Goal: Task Accomplishment & Management: Use online tool/utility

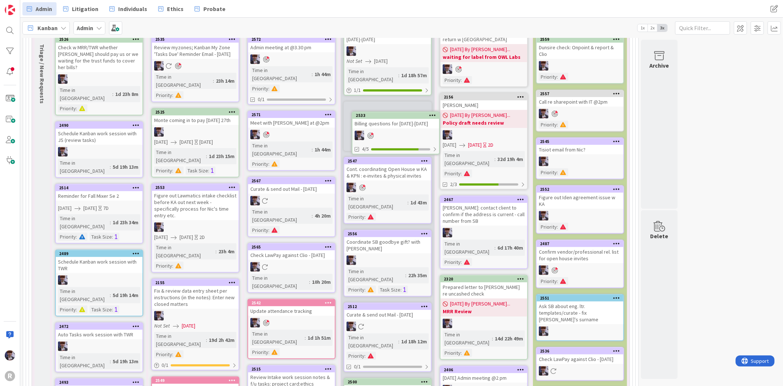
scroll to position [180, 0]
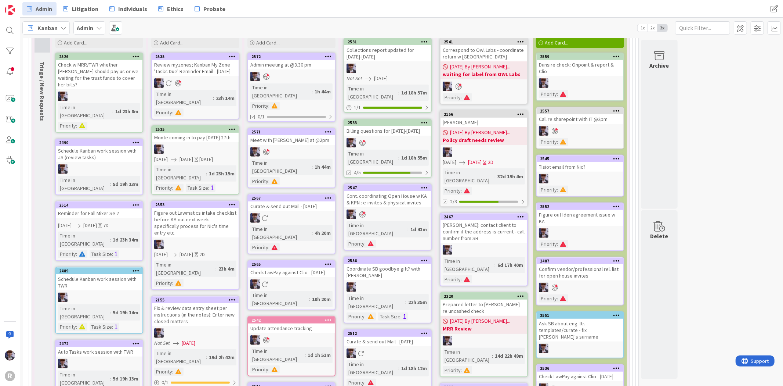
click at [394, 138] on div at bounding box center [388, 143] width 87 height 10
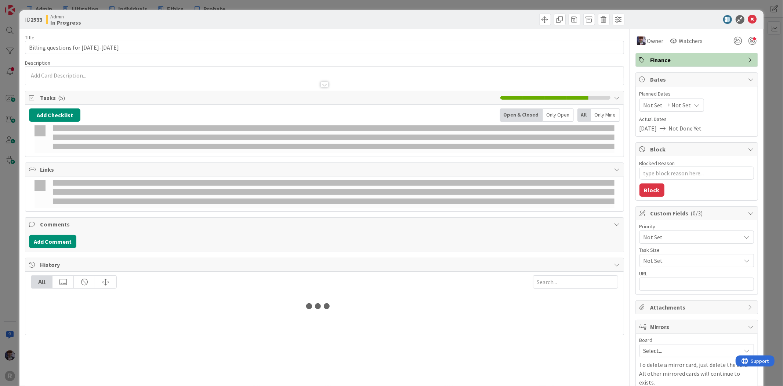
type textarea "x"
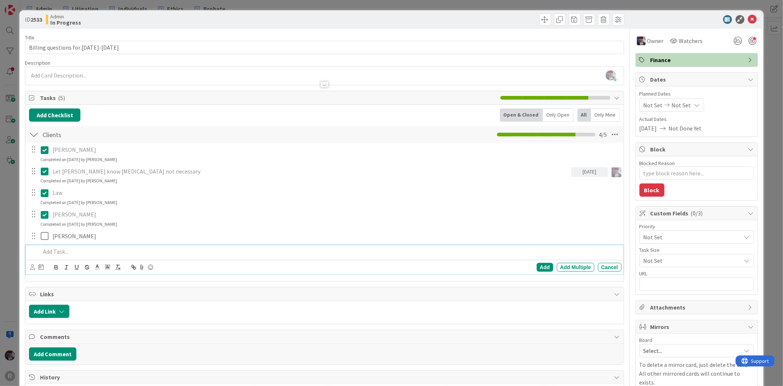
click at [60, 251] on p at bounding box center [329, 251] width 578 height 8
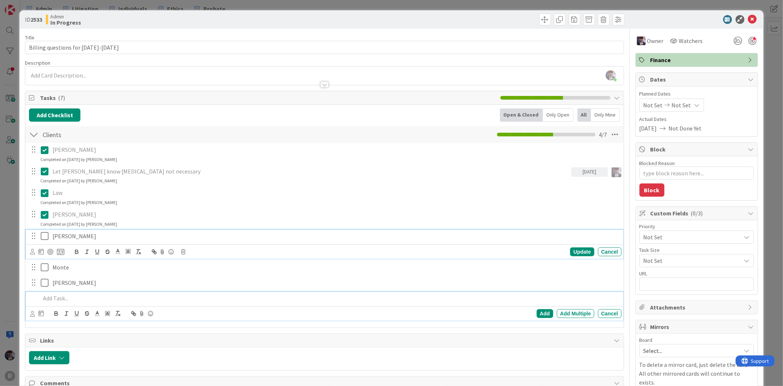
click at [43, 233] on icon at bounding box center [46, 235] width 11 height 9
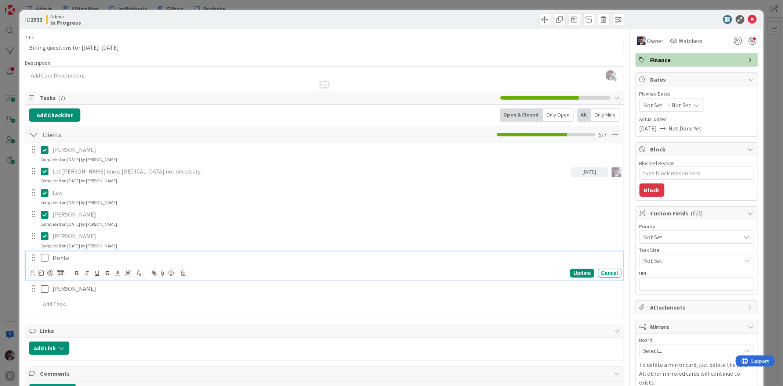
click at [45, 256] on icon at bounding box center [46, 257] width 11 height 9
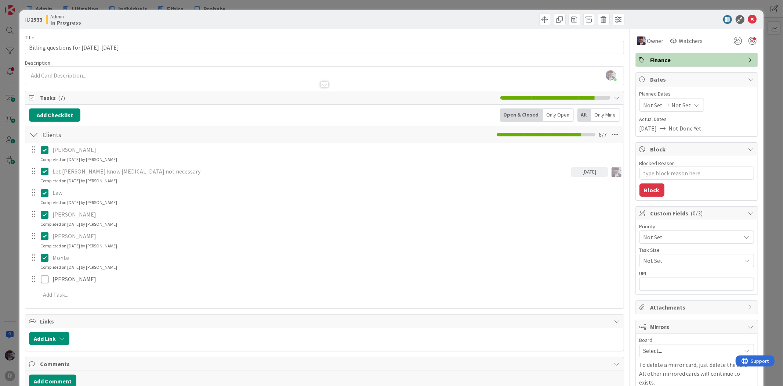
click at [43, 285] on div "[PERSON_NAME] Update Cancel" at bounding box center [325, 279] width 598 height 13
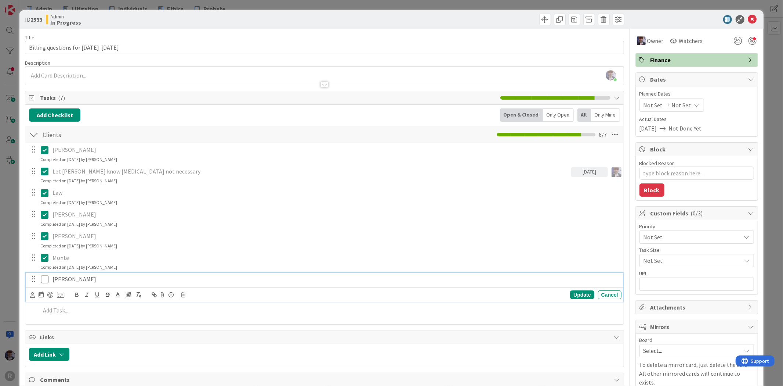
click at [43, 281] on icon at bounding box center [46, 279] width 11 height 9
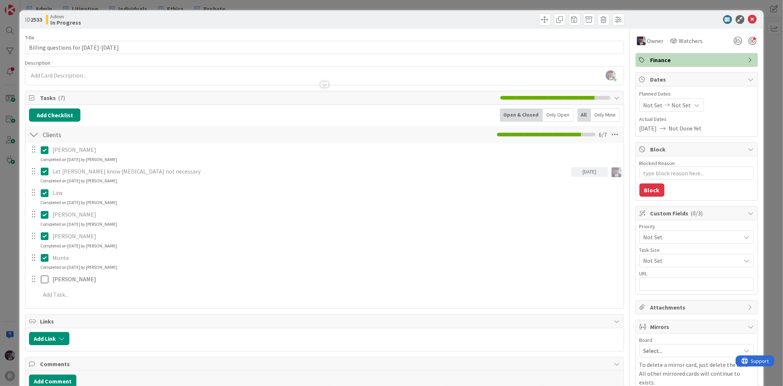
type textarea "x"
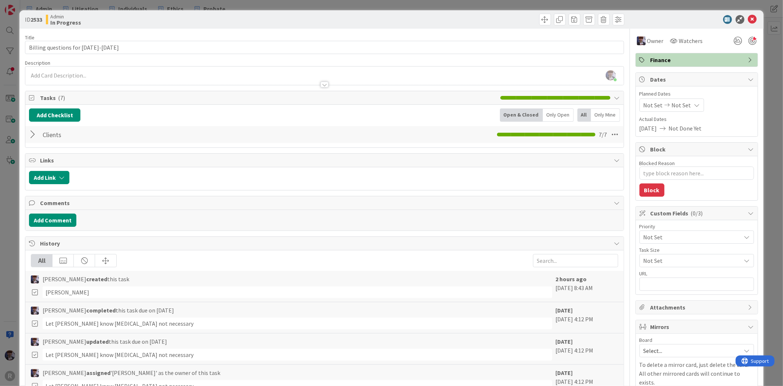
click at [12, 250] on div "ID 2533 Admin In Progress Title 31 / 128 Billing questions for [DATE]-[DATE] De…" at bounding box center [391, 193] width 783 height 386
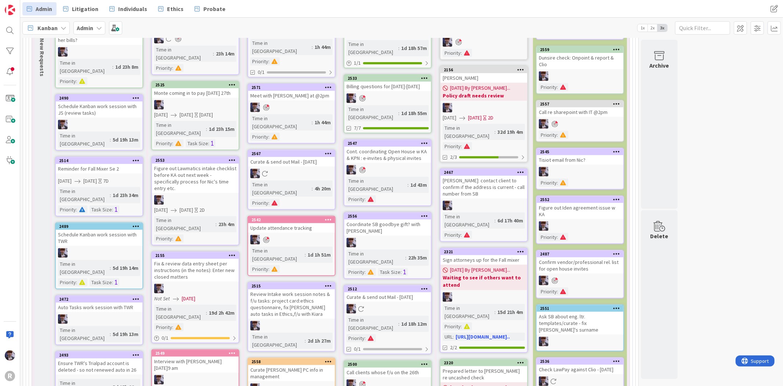
scroll to position [110, 0]
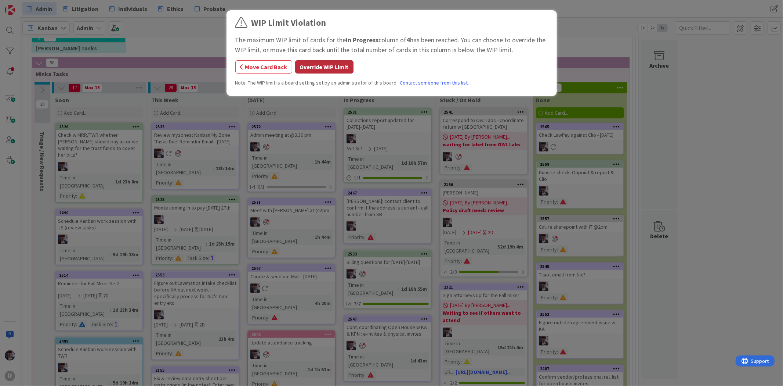
click at [326, 64] on button "Override WIP Limit" at bounding box center [324, 66] width 58 height 13
